Goal: Task Accomplishment & Management: Complete application form

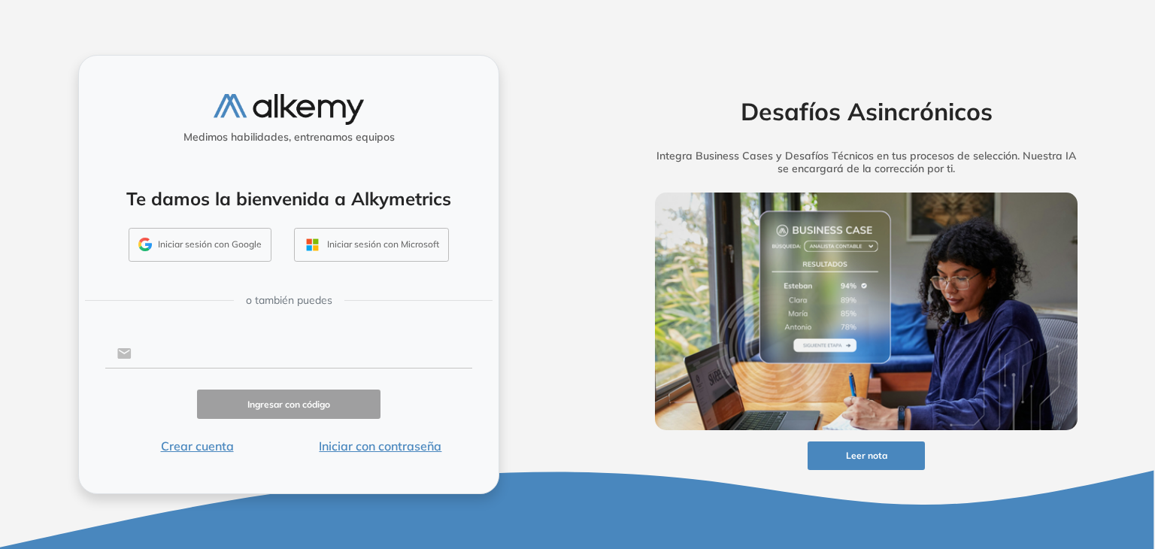
click at [220, 341] on input "text" at bounding box center [302, 353] width 341 height 29
type input "**********"
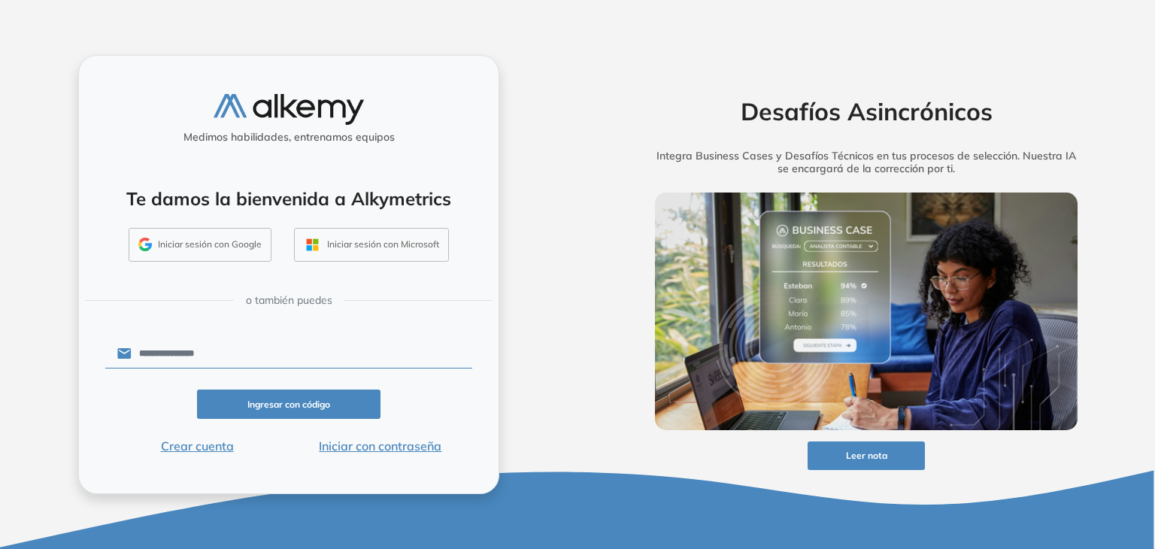
click at [268, 398] on button "Ingresar con código" at bounding box center [288, 404] width 183 height 29
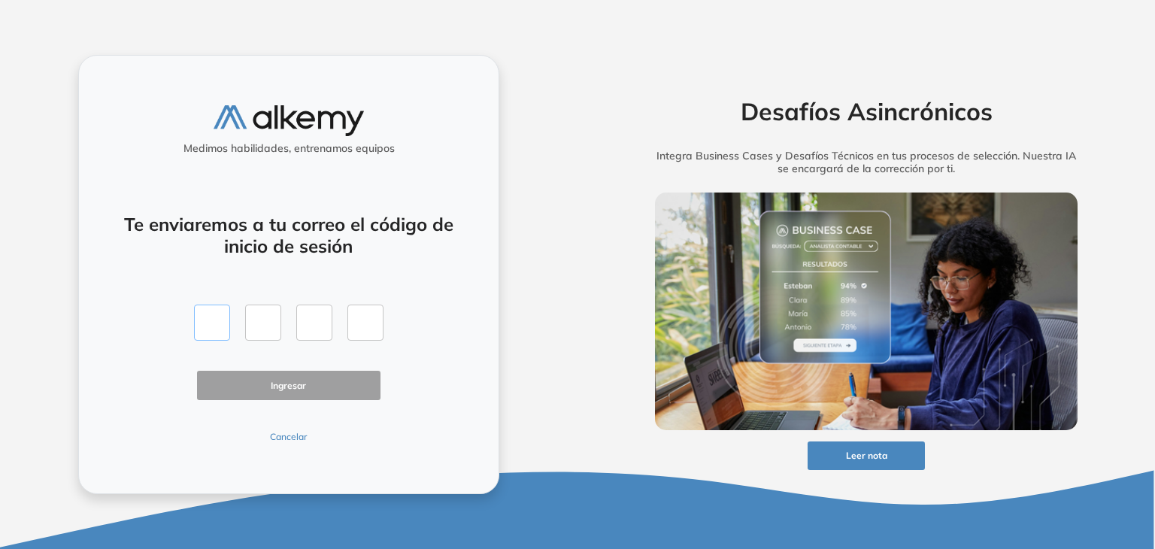
click at [222, 323] on input "text" at bounding box center [212, 323] width 36 height 36
type input "*"
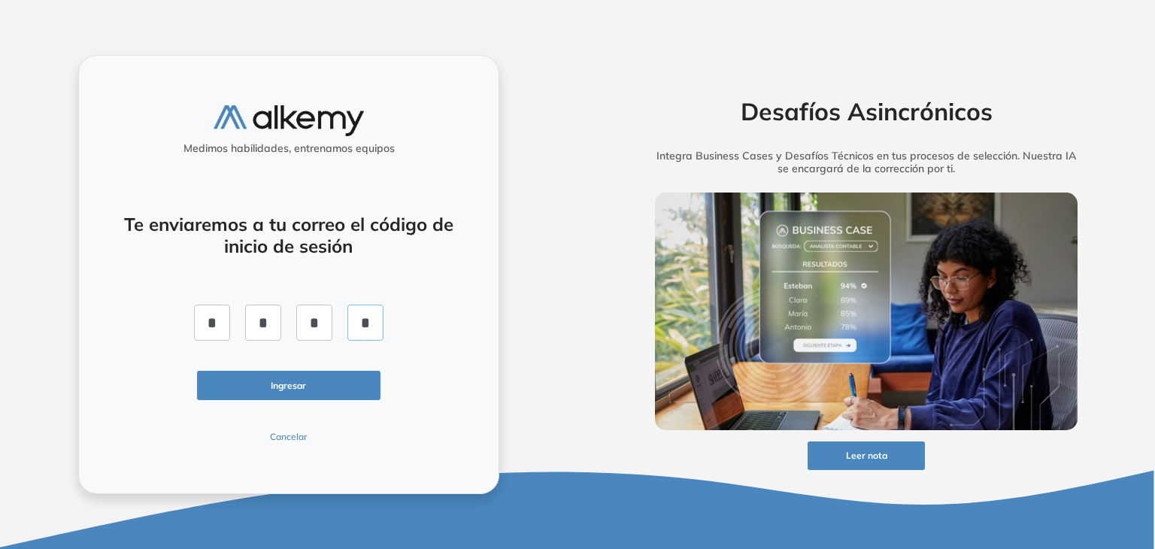
type input "*"
click at [233, 376] on button "Ingresar" at bounding box center [288, 385] width 183 height 29
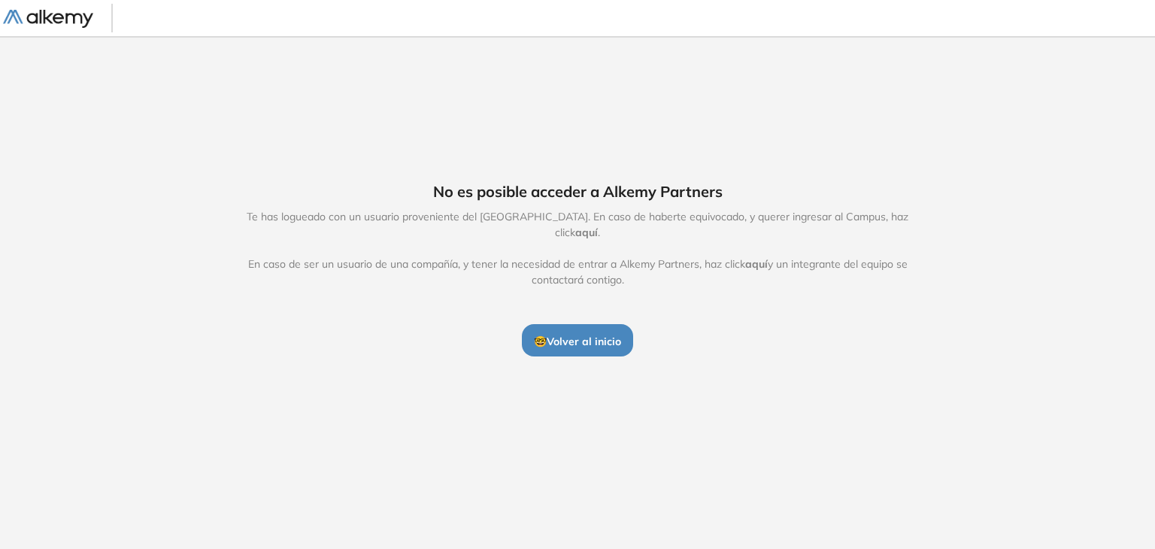
click at [598, 226] on span "aquí" at bounding box center [586, 233] width 23 height 14
